Goal: Transaction & Acquisition: Obtain resource

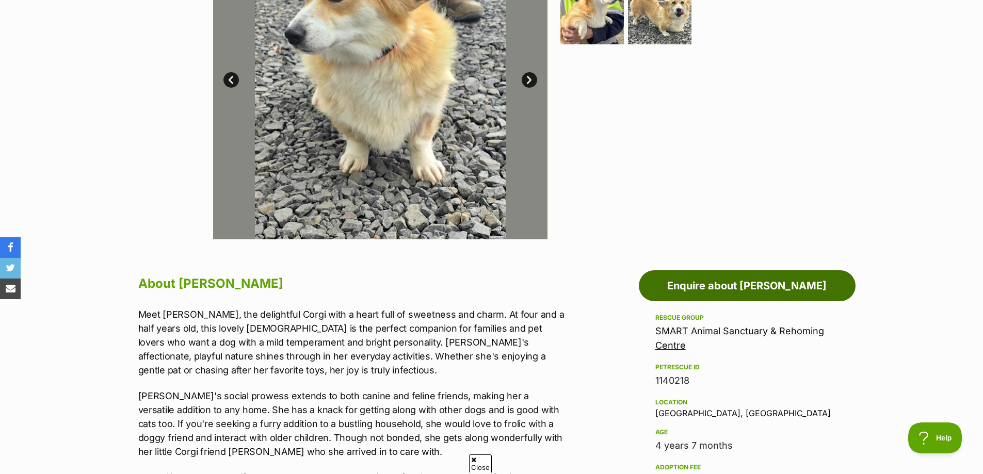
click at [743, 282] on link "Enquire about Millie" at bounding box center [747, 285] width 217 height 31
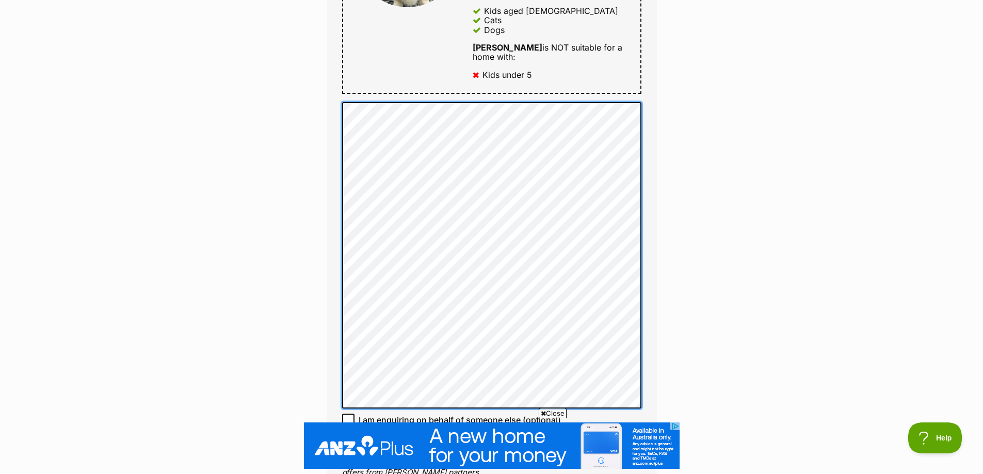
click at [313, 43] on div "Enquire about Millie Want to increase your chances of a successful enquiry? Upd…" at bounding box center [491, 118] width 361 height 1390
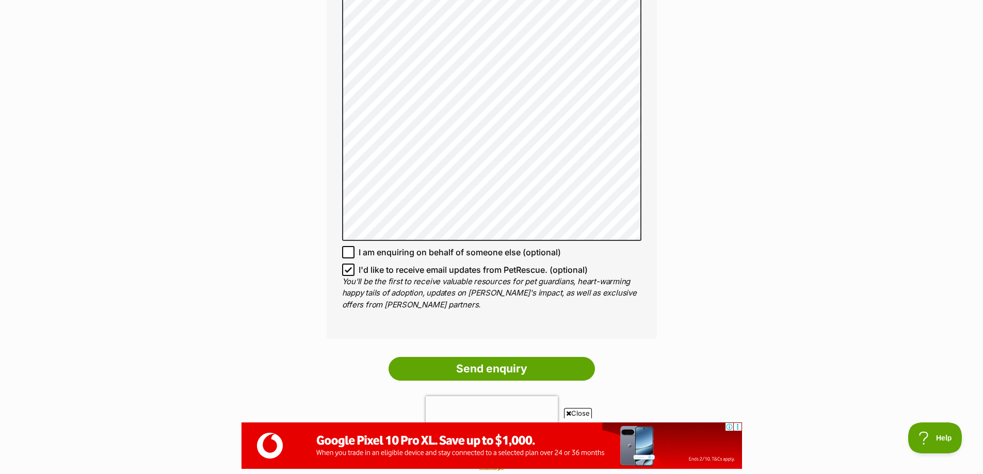
scroll to position [928, 0]
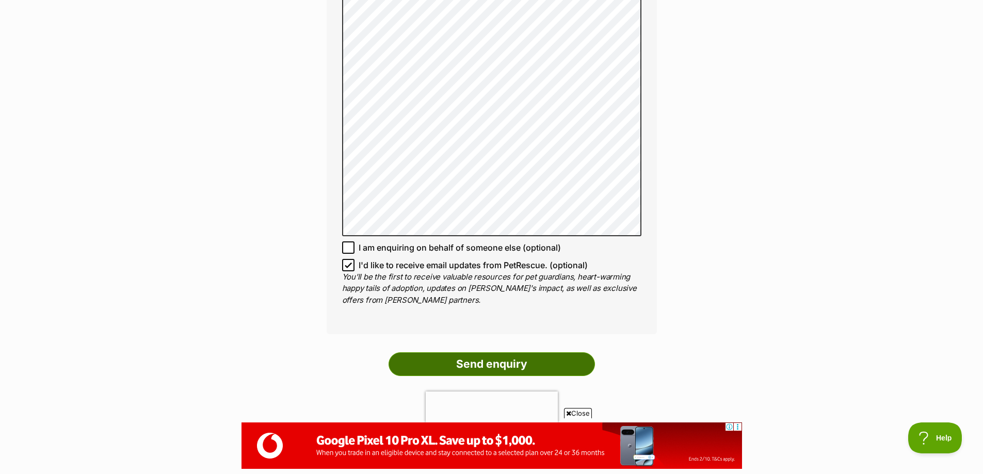
click at [501, 352] on input "Send enquiry" at bounding box center [491, 364] width 206 height 24
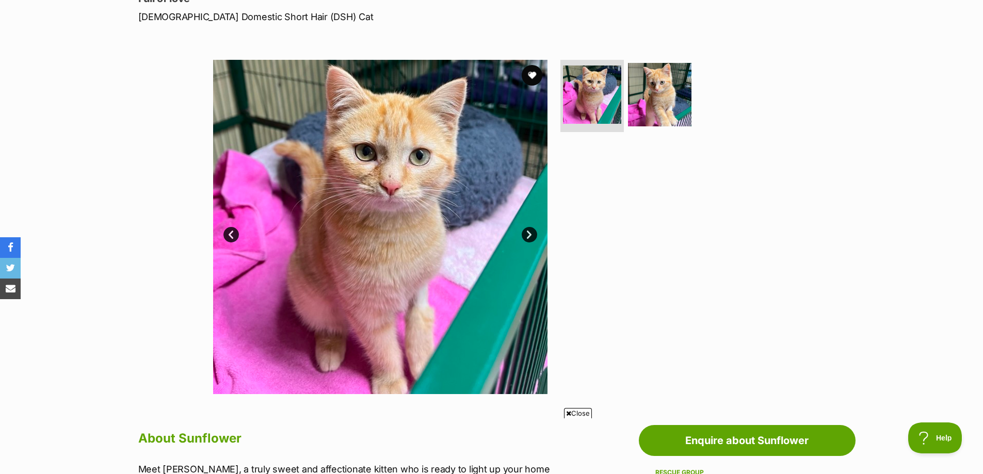
click at [524, 230] on link "Next" at bounding box center [528, 234] width 15 height 15
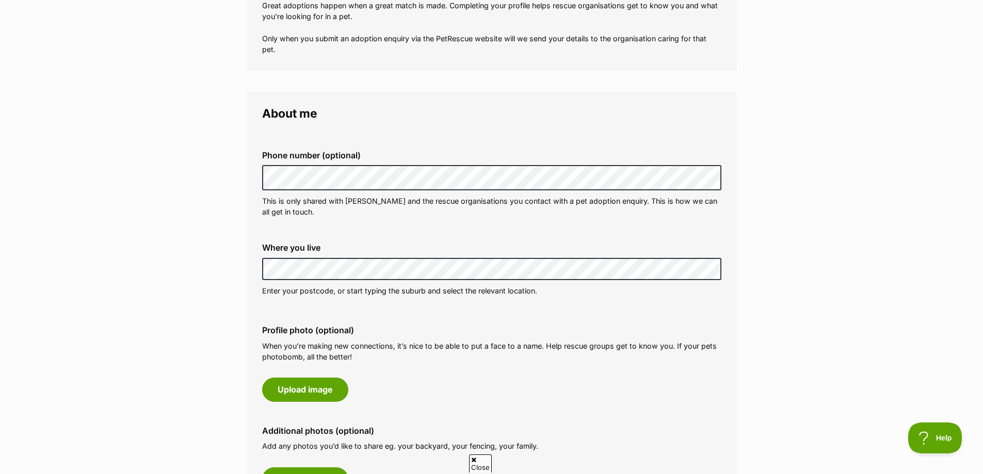
click at [571, 223] on div "Phone number (optional) This is only shared with PetRescue and the rescue organ…" at bounding box center [492, 183] width 476 height 83
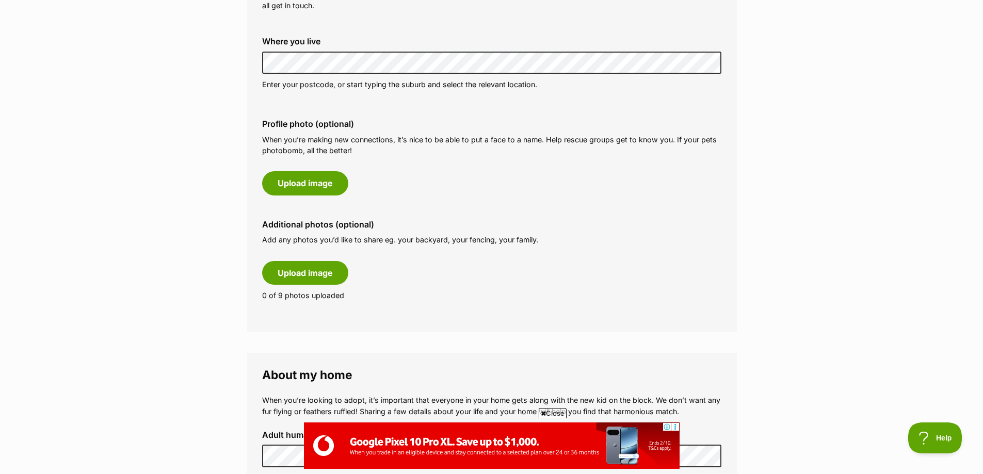
click at [196, 74] on main "My adopter profile Why do I need an adopter profile? Your adopter profile will …" at bounding box center [491, 388] width 983 height 1454
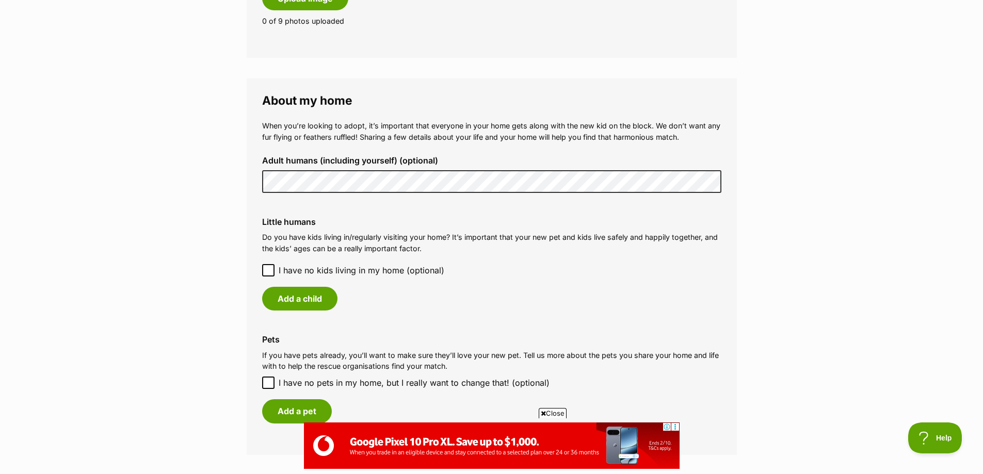
scroll to position [722, 0]
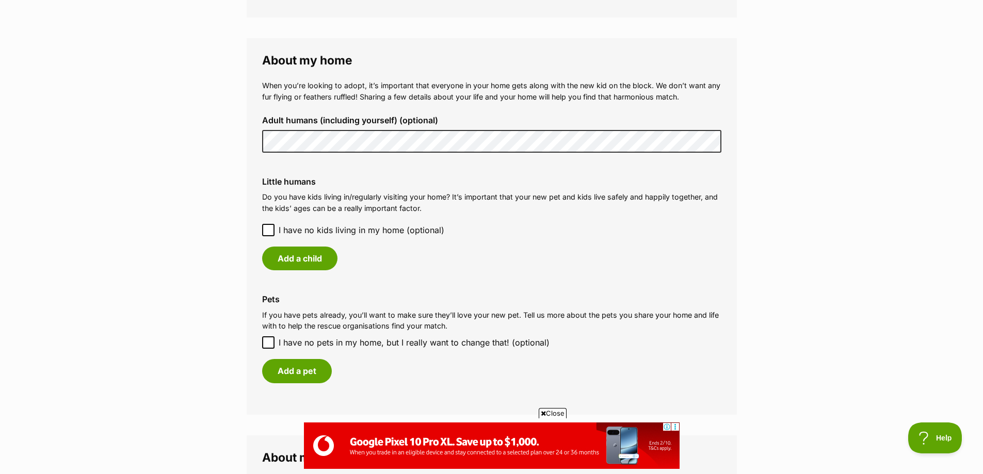
drag, startPoint x: 549, startPoint y: 239, endPoint x: 529, endPoint y: 236, distance: 20.4
click at [546, 239] on div "Little humans Do you have kids living in/regularly visiting your home? It’s imp…" at bounding box center [492, 224] width 476 height 110
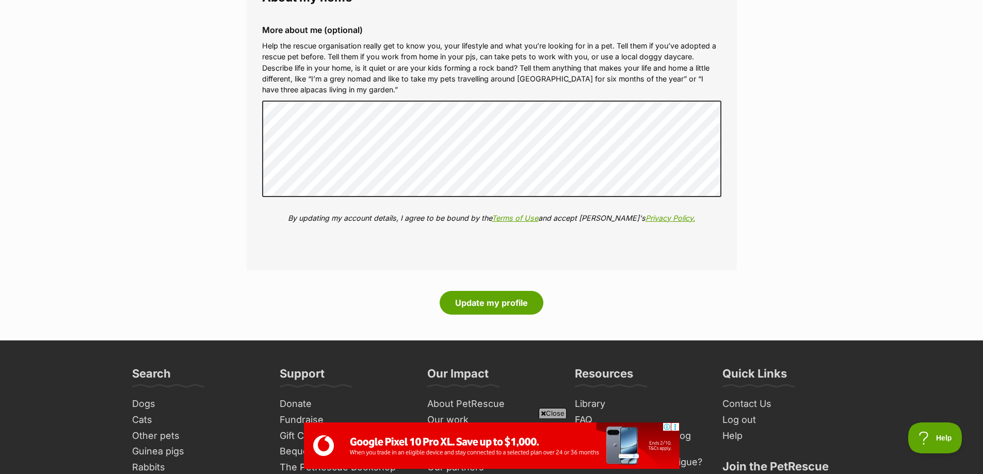
scroll to position [1186, 0]
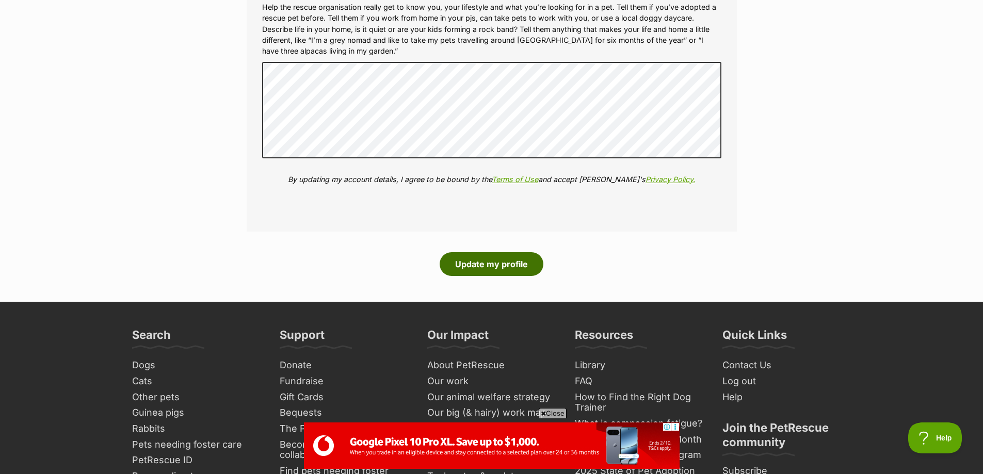
click at [518, 260] on button "Update my profile" at bounding box center [491, 264] width 104 height 24
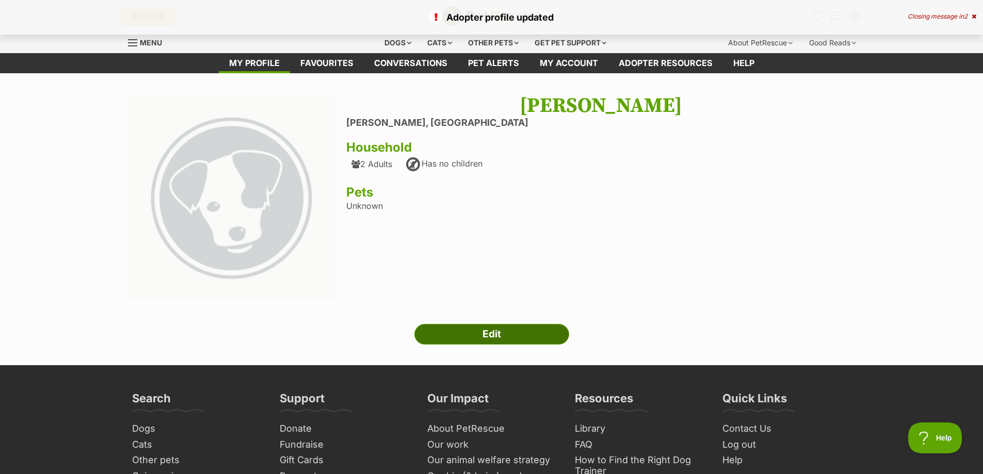
click at [490, 332] on link "Edit" at bounding box center [491, 334] width 155 height 21
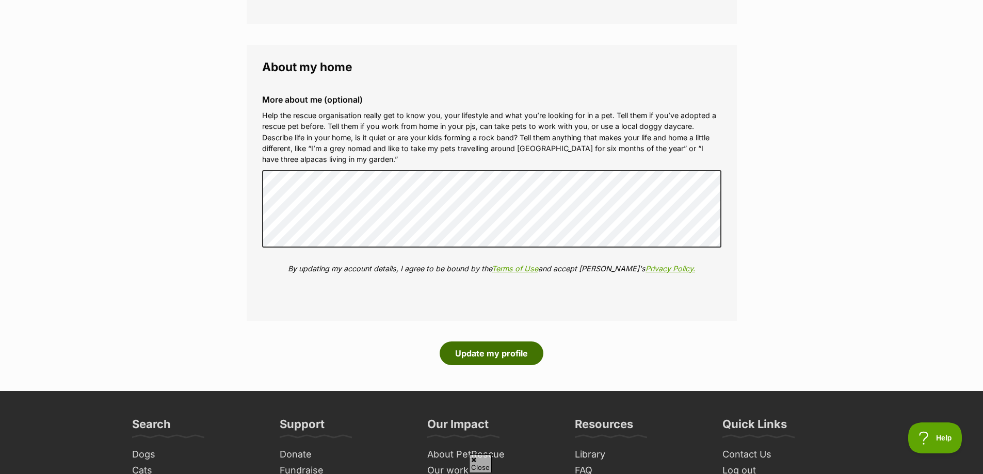
click at [494, 352] on button "Update my profile" at bounding box center [491, 353] width 104 height 24
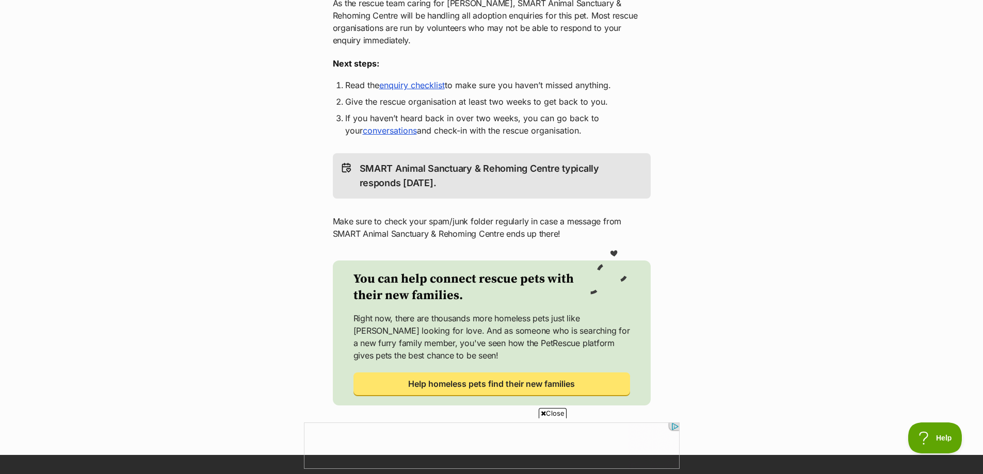
scroll to position [155, 0]
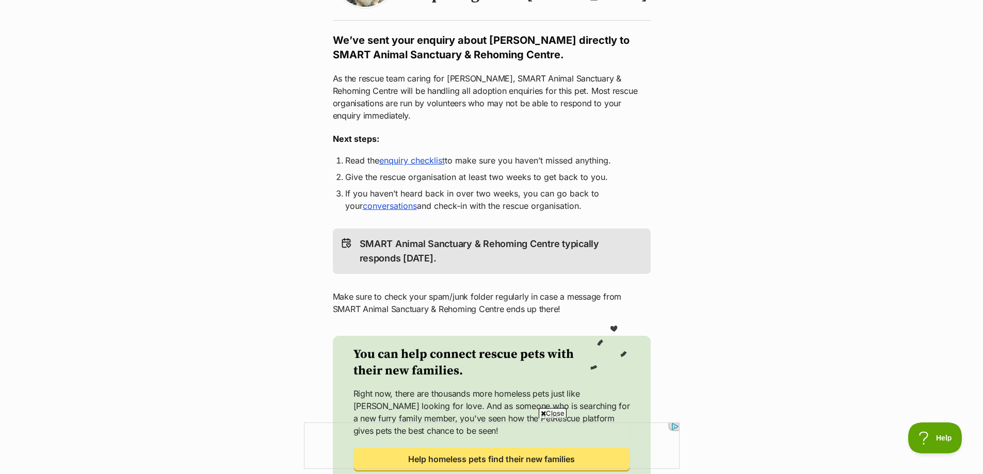
click at [383, 201] on link "conversations" at bounding box center [390, 206] width 54 height 10
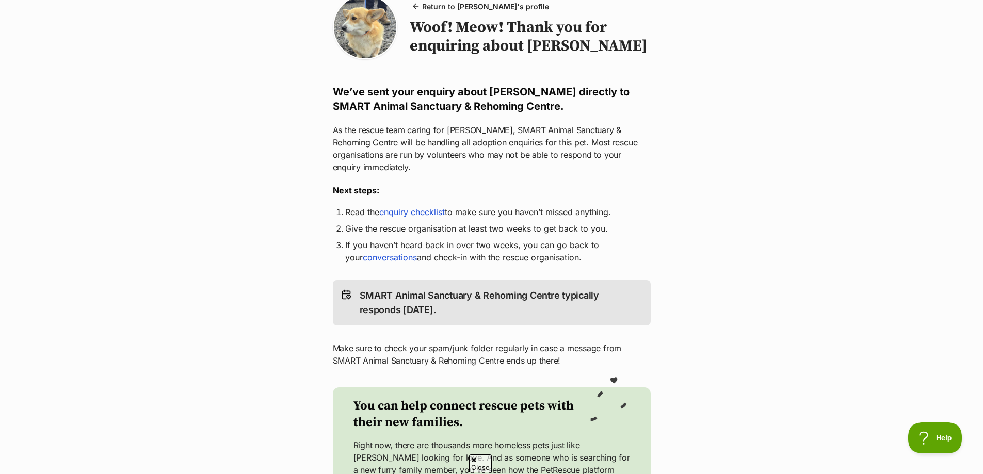
click at [420, 207] on link "enquiry checklist" at bounding box center [412, 212] width 66 height 10
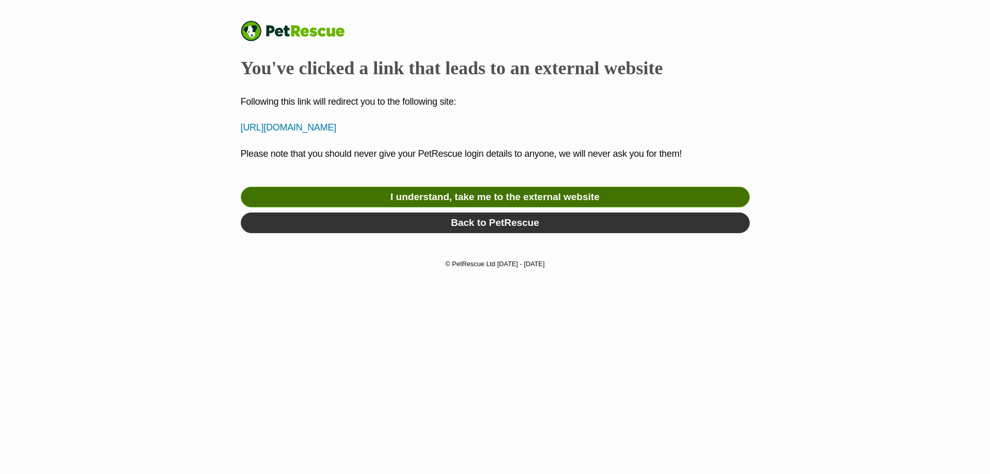
click at [520, 192] on link "I understand, take me to the external website" at bounding box center [495, 197] width 509 height 21
